Goal: Information Seeking & Learning: Learn about a topic

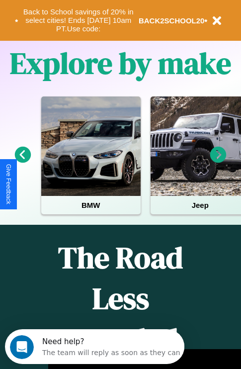
scroll to position [1204, 0]
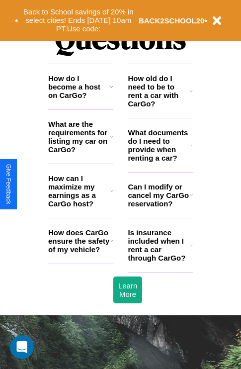
click at [191, 249] on icon at bounding box center [191, 245] width 2 height 8
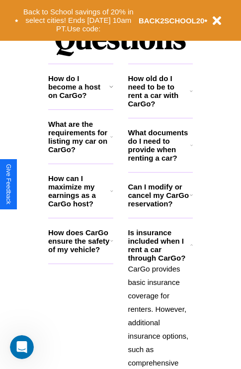
click at [111, 90] on icon at bounding box center [111, 87] width 4 height 8
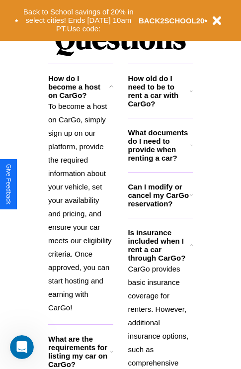
click at [111, 355] on icon at bounding box center [111, 351] width 2 height 8
click at [81, 210] on p "To become a host on CarGo, simply sign up on our platform, provide the required…" at bounding box center [80, 206] width 65 height 215
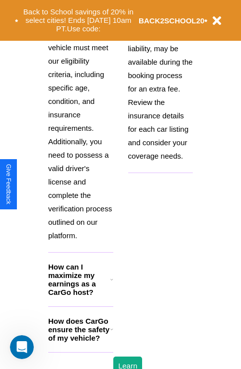
click at [81, 342] on h3 "How does CarGo ensure the safety of my vehicle?" at bounding box center [79, 329] width 62 height 25
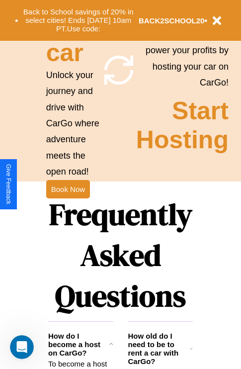
click at [191, 352] on icon at bounding box center [191, 348] width 3 height 8
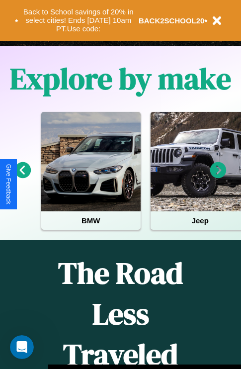
scroll to position [153, 0]
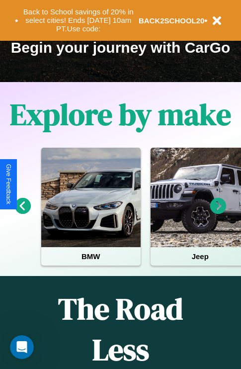
click at [218, 213] on icon at bounding box center [218, 206] width 16 height 16
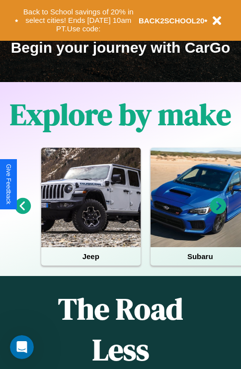
click at [218, 213] on icon at bounding box center [218, 206] width 16 height 16
